Goal: Entertainment & Leisure: Consume media (video, audio)

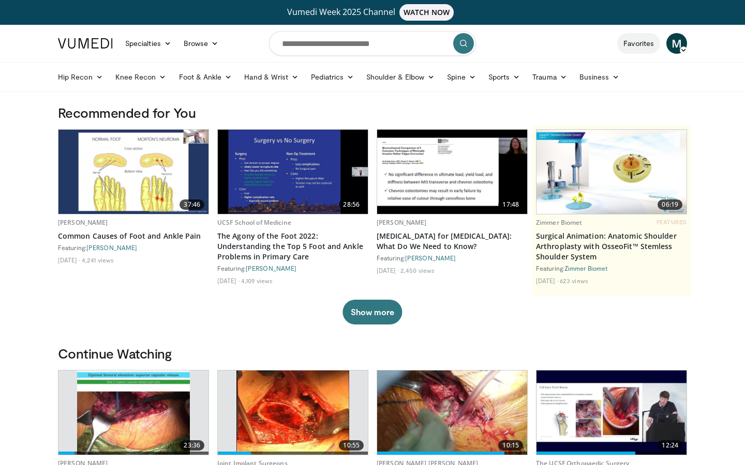
click at [619, 42] on link "Favorites" at bounding box center [638, 43] width 43 height 21
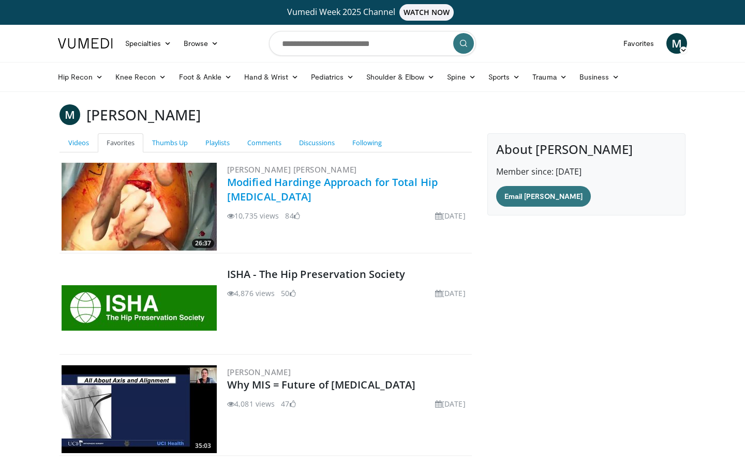
click at [367, 184] on link "Modified Hardinge Approach for Total Hip [MEDICAL_DATA]" at bounding box center [332, 189] width 210 height 28
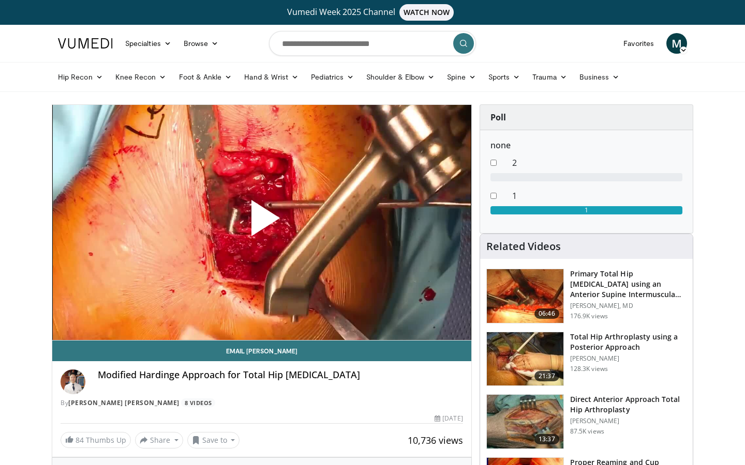
click at [262, 222] on span "Video Player" at bounding box center [262, 222] width 0 height 0
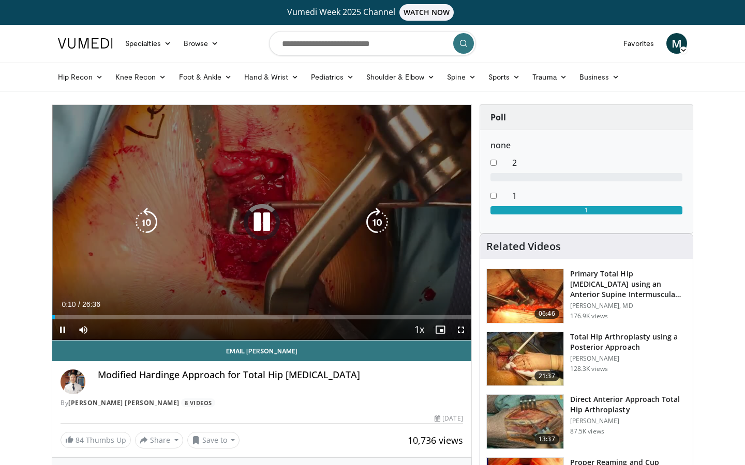
click at [145, 224] on icon "Video Player" at bounding box center [146, 222] width 29 height 29
click at [271, 223] on icon "Video Player" at bounding box center [261, 222] width 29 height 29
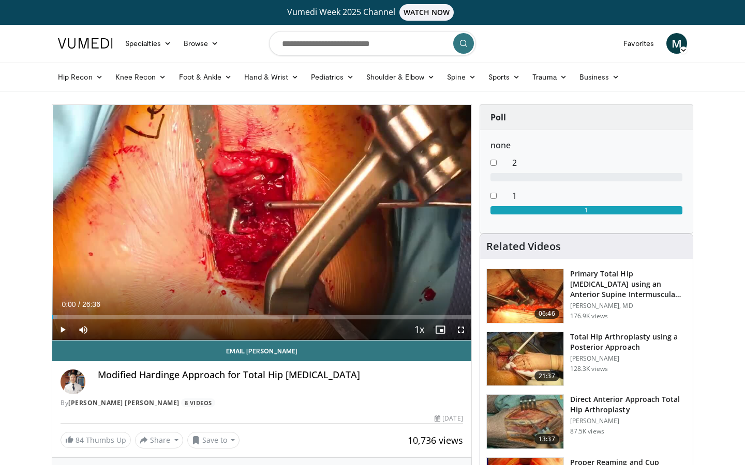
click at [65, 328] on span "Video Player" at bounding box center [62, 330] width 21 height 21
click at [458, 330] on span "Video Player" at bounding box center [460, 330] width 21 height 21
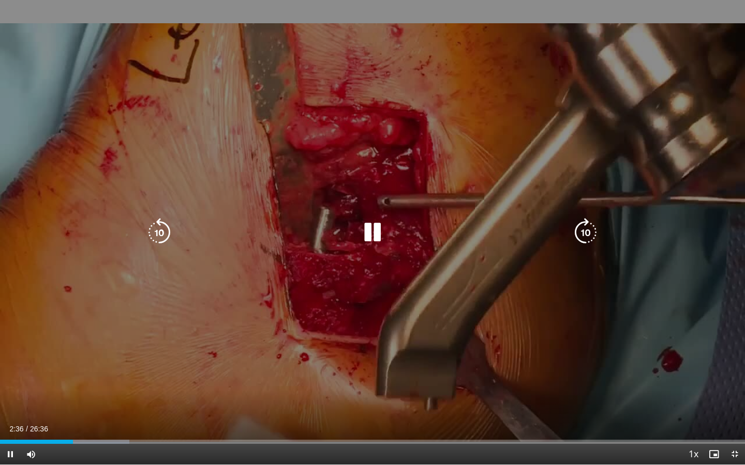
click at [589, 235] on icon "Video Player" at bounding box center [585, 232] width 29 height 29
click at [579, 226] on icon "Video Player" at bounding box center [585, 232] width 29 height 29
click at [583, 237] on icon "Video Player" at bounding box center [585, 232] width 29 height 29
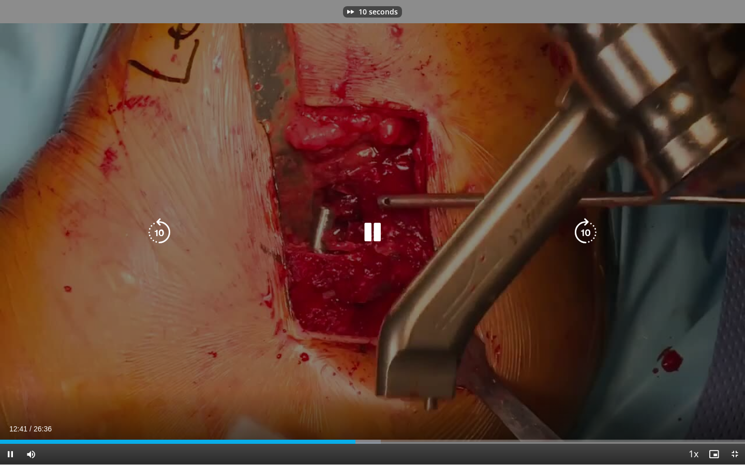
click at [583, 237] on icon "Video Player" at bounding box center [585, 232] width 29 height 29
click at [590, 229] on icon "Video Player" at bounding box center [585, 232] width 29 height 29
click at [590, 230] on icon "Video Player" at bounding box center [585, 232] width 29 height 29
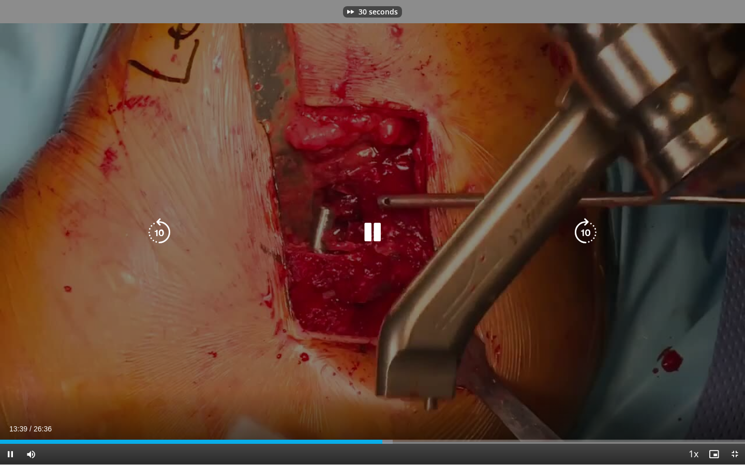
click at [590, 230] on icon "Video Player" at bounding box center [585, 232] width 29 height 29
click at [588, 230] on icon "Video Player" at bounding box center [585, 232] width 29 height 29
click at [583, 234] on icon "Video Player" at bounding box center [585, 232] width 29 height 29
click at [582, 234] on icon "Video Player" at bounding box center [585, 232] width 29 height 29
click at [583, 233] on icon "Video Player" at bounding box center [585, 232] width 29 height 29
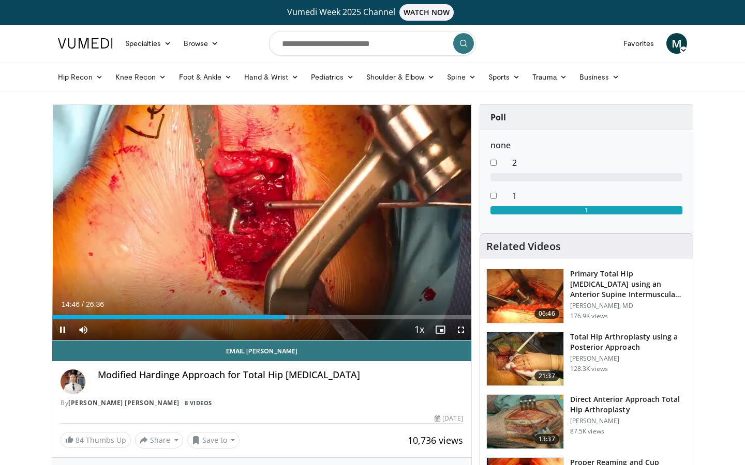
click at [460, 330] on span "Video Player" at bounding box center [460, 330] width 21 height 21
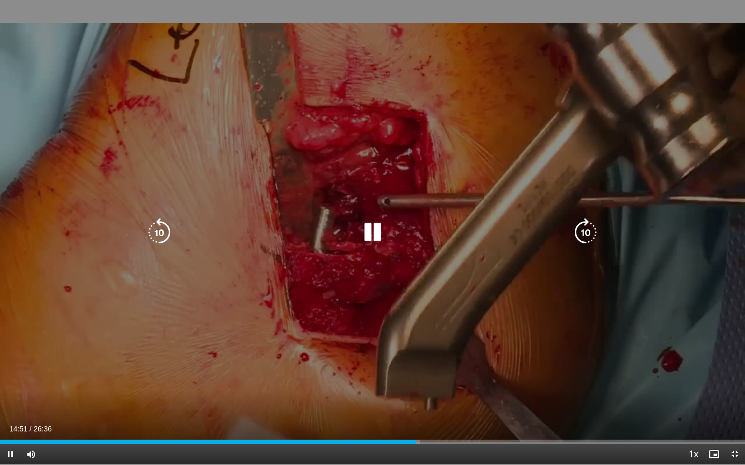
click at [581, 233] on icon "Video Player" at bounding box center [585, 232] width 29 height 29
click at [583, 231] on icon "Video Player" at bounding box center [585, 232] width 29 height 29
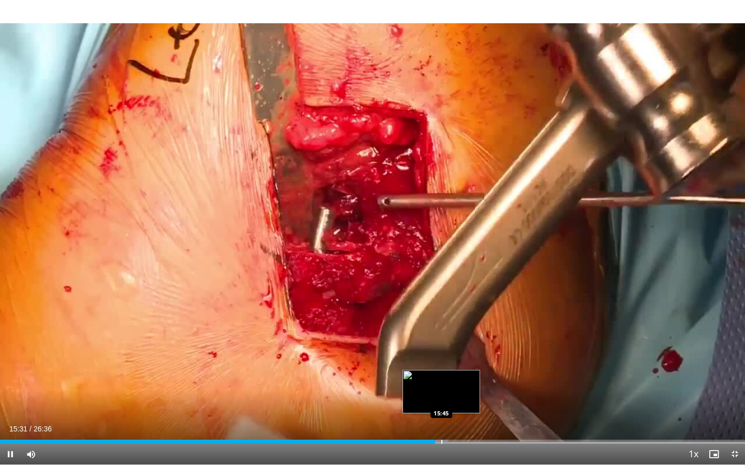
click at [441, 442] on div "Progress Bar" at bounding box center [441, 442] width 1 height 4
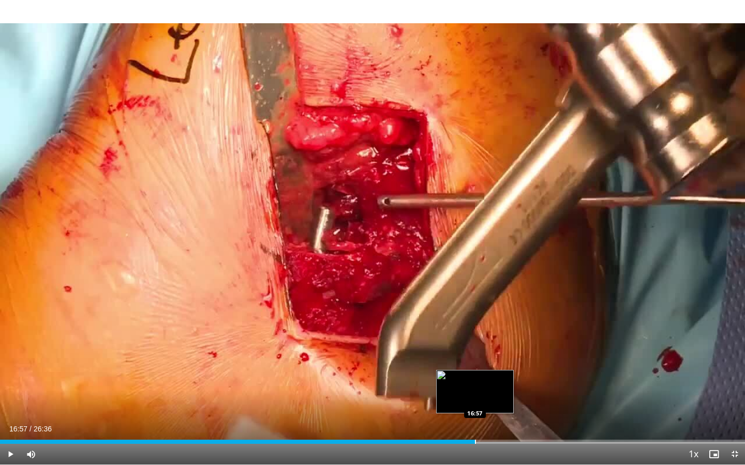
click at [475, 441] on div "Progress Bar" at bounding box center [475, 442] width 1 height 4
click at [487, 441] on div "Progress Bar" at bounding box center [487, 442] width 1 height 4
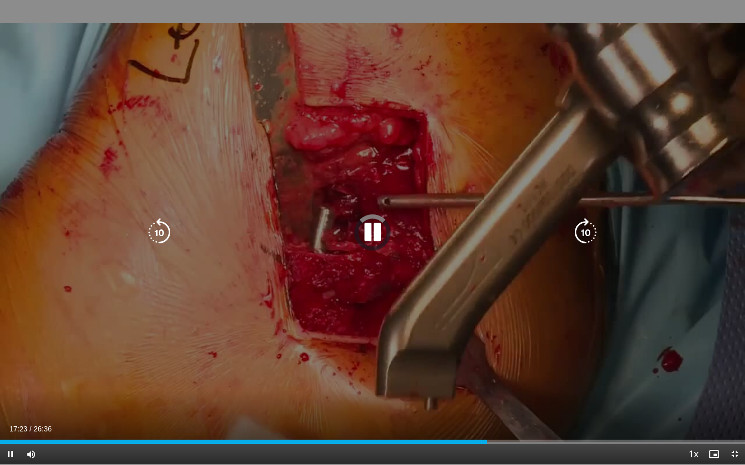
click at [161, 229] on icon "Video Player" at bounding box center [159, 232] width 29 height 29
click at [582, 235] on icon "Video Player" at bounding box center [585, 232] width 29 height 29
click at [589, 238] on icon "Video Player" at bounding box center [585, 232] width 29 height 29
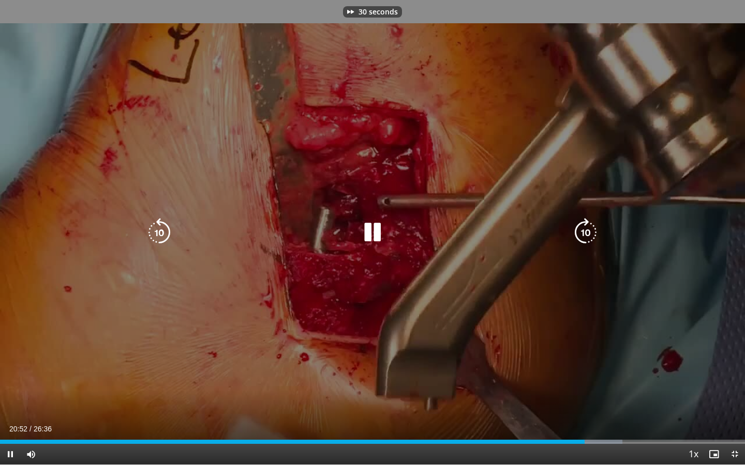
click at [589, 238] on icon "Video Player" at bounding box center [585, 232] width 29 height 29
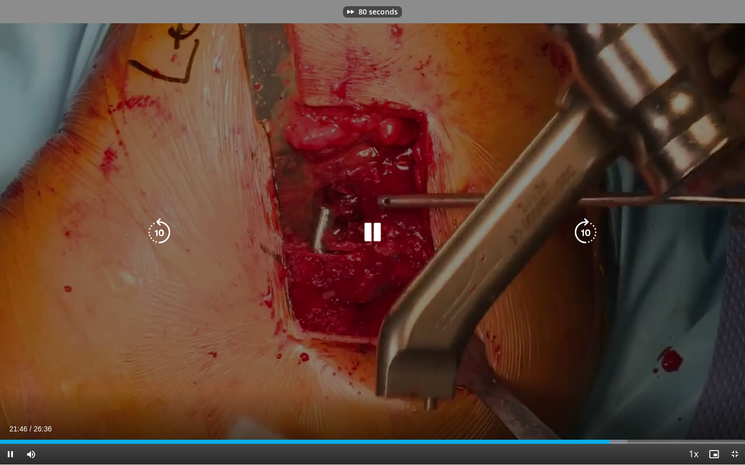
click at [589, 238] on icon "Video Player" at bounding box center [585, 232] width 29 height 29
click at [588, 238] on icon "Video Player" at bounding box center [585, 232] width 29 height 29
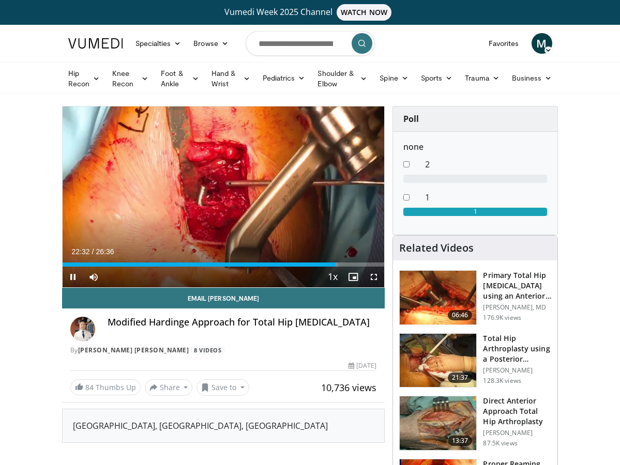
click at [375, 275] on span "Video Player" at bounding box center [373, 277] width 21 height 21
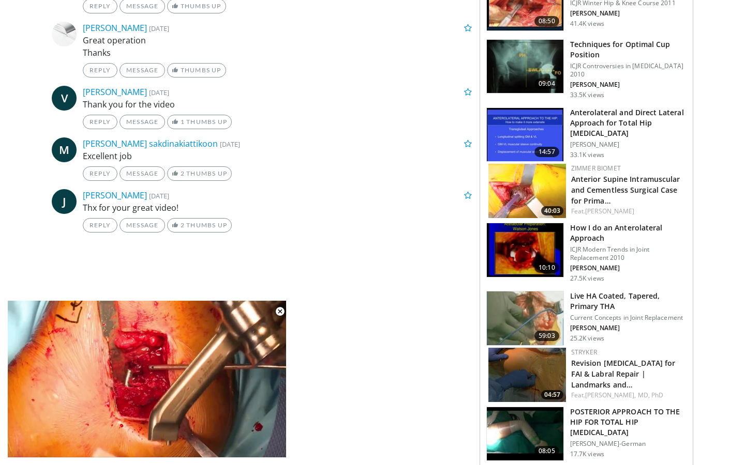
scroll to position [701, 0]
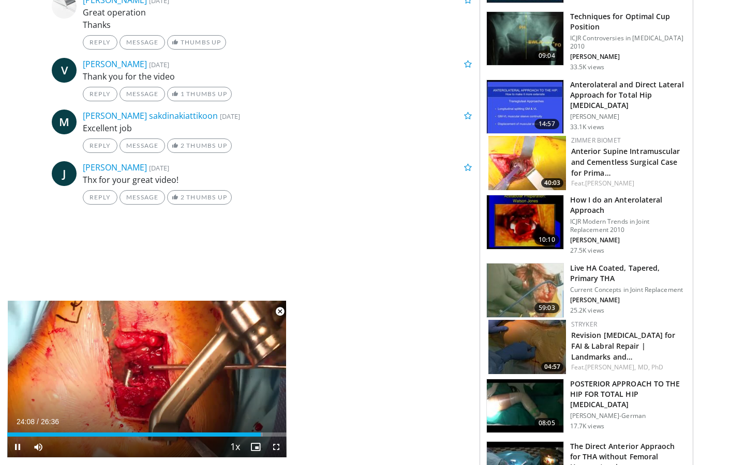
click at [278, 310] on span "Video Player" at bounding box center [279, 311] width 21 height 21
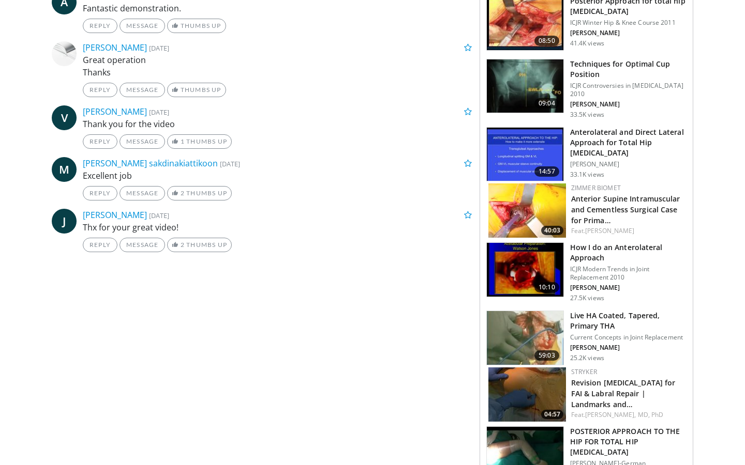
scroll to position [655, 0]
